Goal: Entertainment & Leisure: Consume media (video, audio)

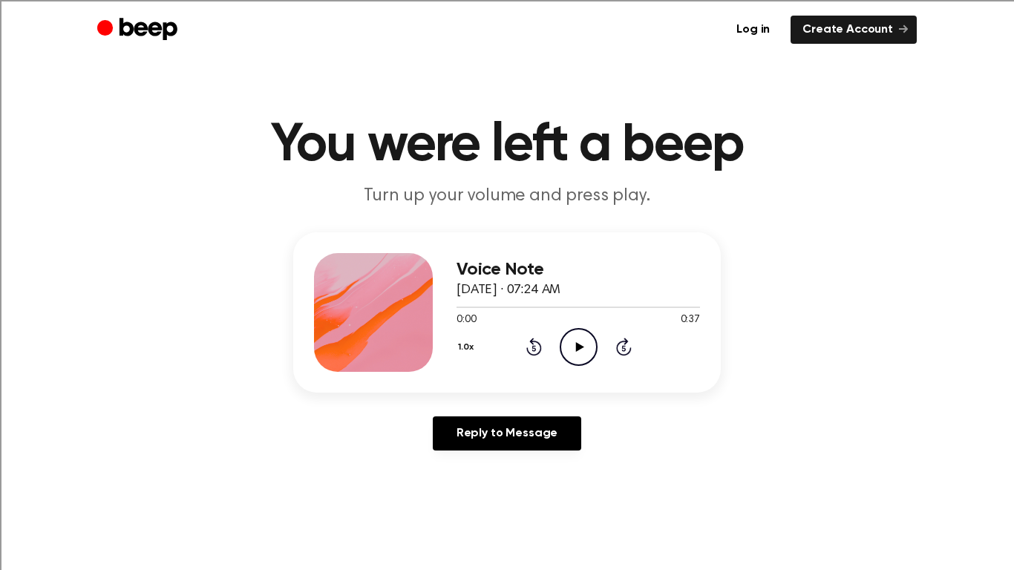
click at [584, 342] on icon "Play Audio" at bounding box center [579, 347] width 38 height 38
click at [585, 356] on icon "Play Audio" at bounding box center [579, 347] width 38 height 38
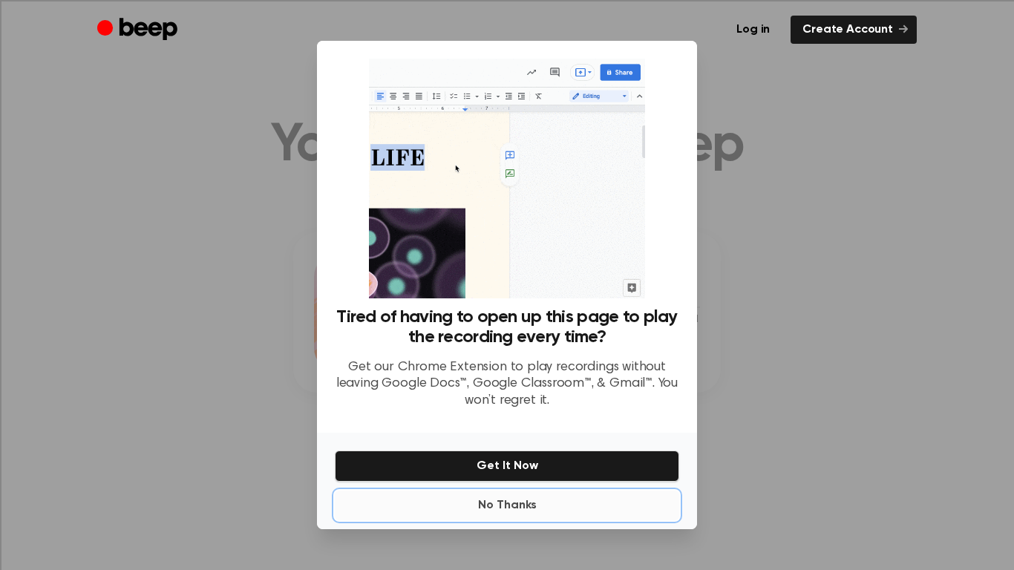
click at [497, 498] on button "No Thanks" at bounding box center [507, 506] width 345 height 30
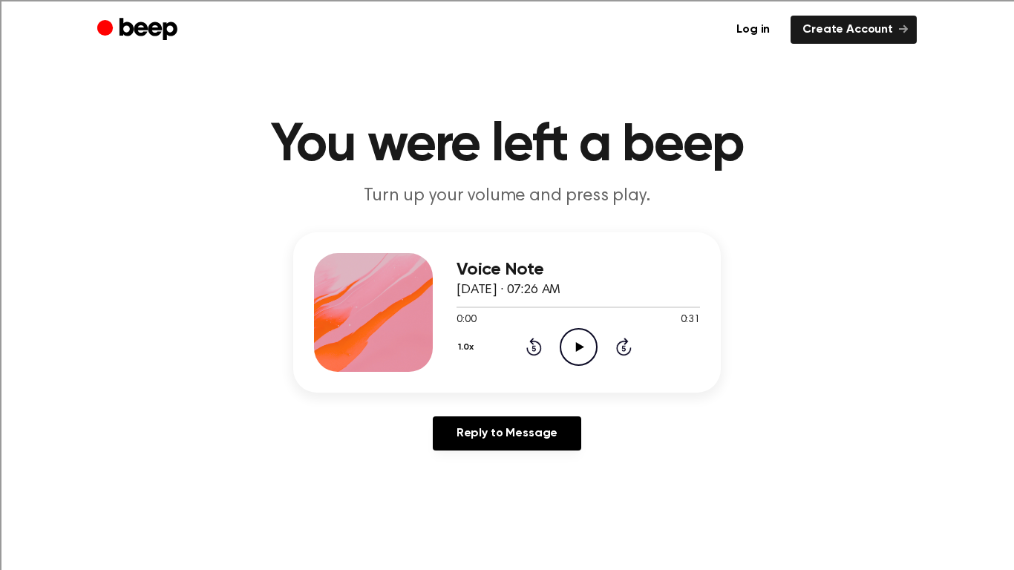
click at [577, 348] on icon at bounding box center [579, 347] width 8 height 10
